Goal: Task Accomplishment & Management: Use online tool/utility

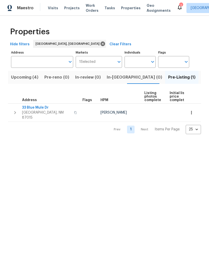
click at [179, 7] on div "1" at bounding box center [181, 5] width 4 height 5
click at [179, 4] on div "1" at bounding box center [181, 5] width 4 height 5
click at [176, 8] on icon at bounding box center [179, 7] width 6 height 6
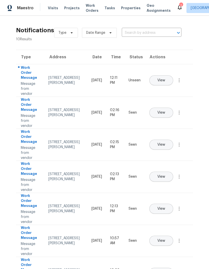
click at [165, 79] on span "View" at bounding box center [161, 81] width 8 height 4
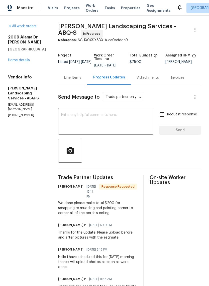
click at [81, 80] on div "Line Items" at bounding box center [72, 77] width 17 height 5
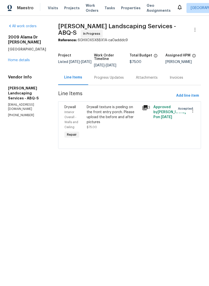
click at [126, 125] on div "Drywall texture is peeling on the front entry porch. Please upload the before a…" at bounding box center [113, 115] width 53 height 20
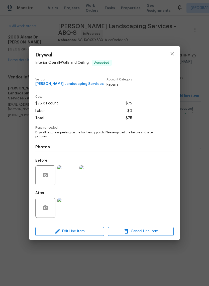
click at [69, 204] on img at bounding box center [67, 208] width 20 height 20
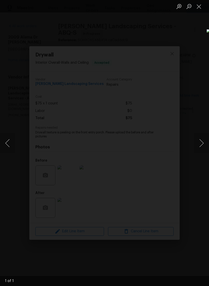
click at [199, 5] on button "Close lightbox" at bounding box center [199, 6] width 10 height 9
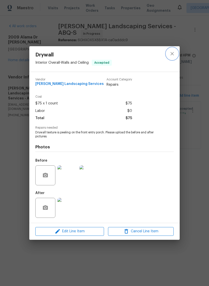
click at [174, 53] on icon "close" at bounding box center [172, 54] width 6 height 6
